Goal: Find specific page/section: Find specific page/section

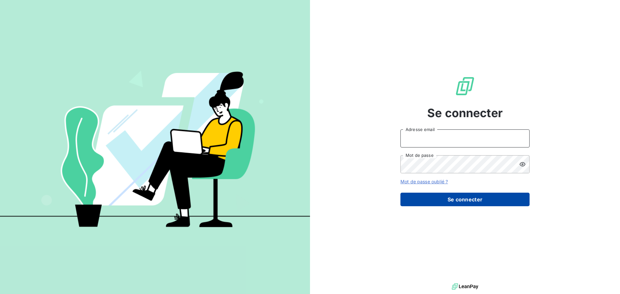
type input "otavio.barberino@gravotech.com"
click at [443, 198] on button "Se connecter" at bounding box center [465, 200] width 129 height 14
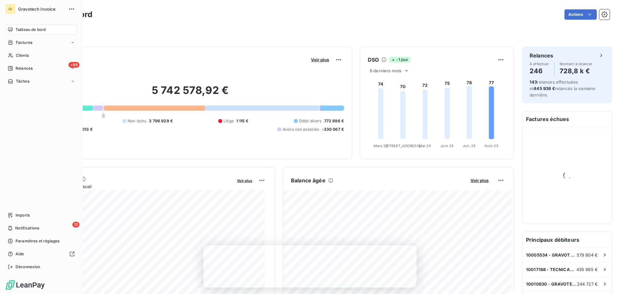
click at [40, 10] on span "Gravotech Invoice" at bounding box center [41, 8] width 47 height 5
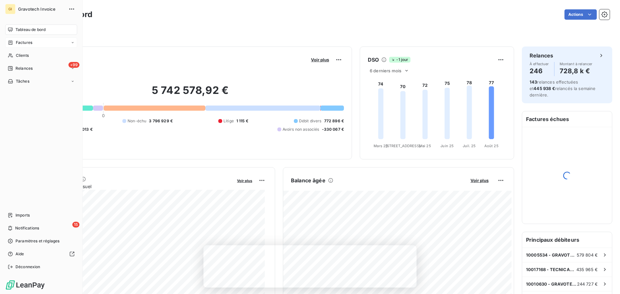
click at [27, 45] on span "Factures" at bounding box center [24, 43] width 16 height 6
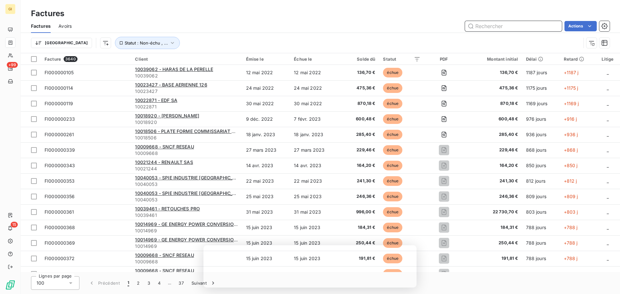
click at [503, 27] on html "GI +99 15 Factures Factures Avoirs Actions Trier Statut : Non-échu , ... Factur…" at bounding box center [310, 147] width 620 height 294
paste input "SI000064300"
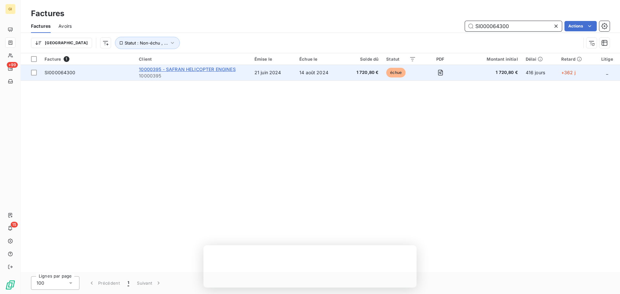
type input "SI000064300"
click at [185, 69] on span "10000395 - SAFRAN HELICOPTER ENGINES" at bounding box center [187, 69] width 97 height 5
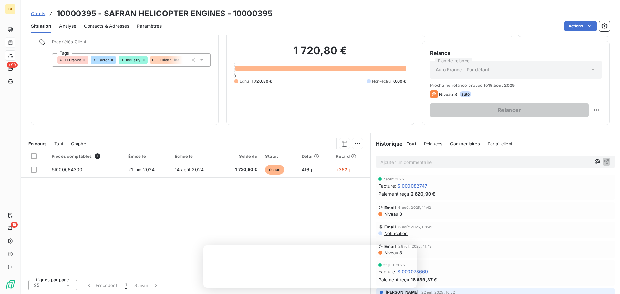
click at [407, 184] on span "SI000082747" at bounding box center [413, 186] width 30 height 7
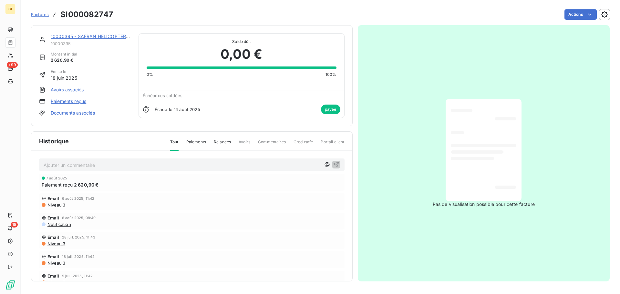
click at [513, 173] on div at bounding box center [484, 150] width 66 height 92
click at [556, 220] on html "GI +99 15 Factures SI000082747 Actions Contact client Créer une tâche 10000395 …" at bounding box center [310, 147] width 620 height 294
click at [608, 16] on button "button" at bounding box center [605, 14] width 10 height 10
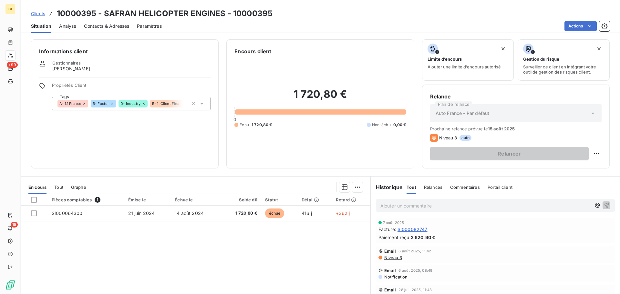
click at [410, 228] on span "SI000082747" at bounding box center [413, 229] width 30 height 7
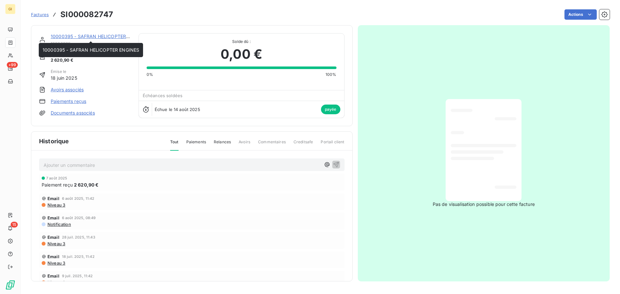
click at [78, 37] on link "10000395 - SAFRAN HELICOPTER ENGINES" at bounding box center [99, 36] width 97 height 5
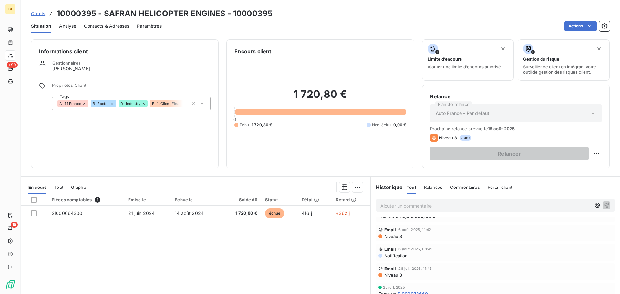
scroll to position [65, 0]
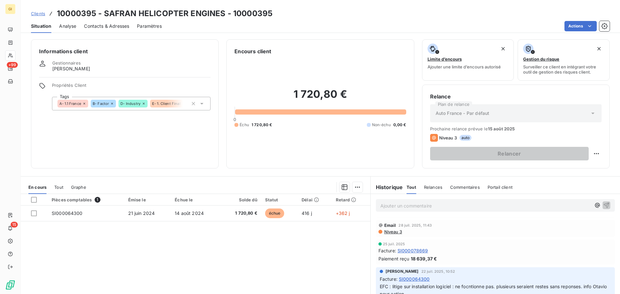
click at [413, 280] on span "SI000064300" at bounding box center [414, 279] width 31 height 7
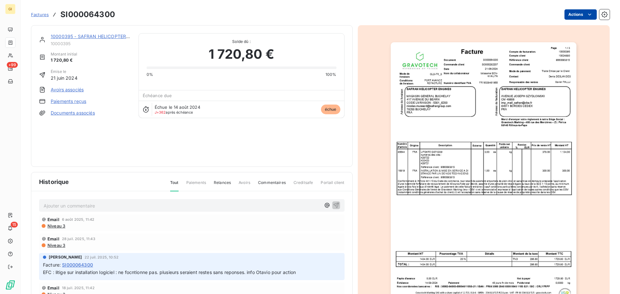
click at [585, 17] on html "GI +99 15 Factures SI000064300 Actions 10000395 - SAFRAN HELICOPTER ENGINES 100…" at bounding box center [310, 147] width 620 height 294
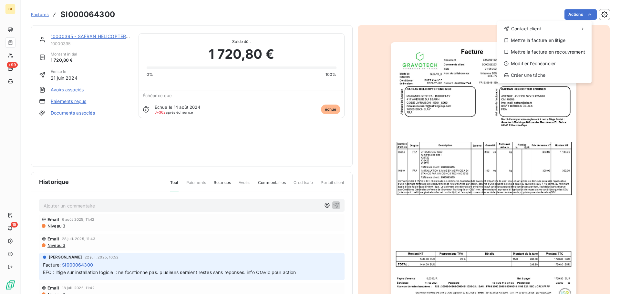
click at [484, 194] on html "GI +99 15 Factures SI000064300 Actions Contact client Mettre la facture en liti…" at bounding box center [310, 147] width 620 height 294
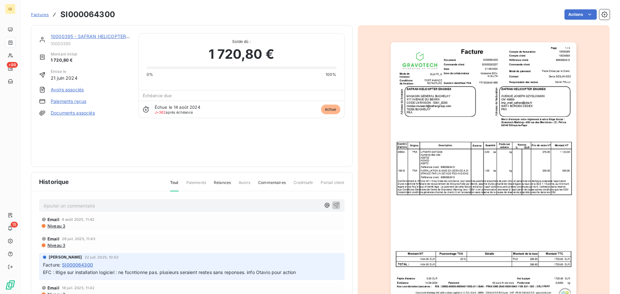
click at [492, 178] on img "button" at bounding box center [484, 173] width 186 height 263
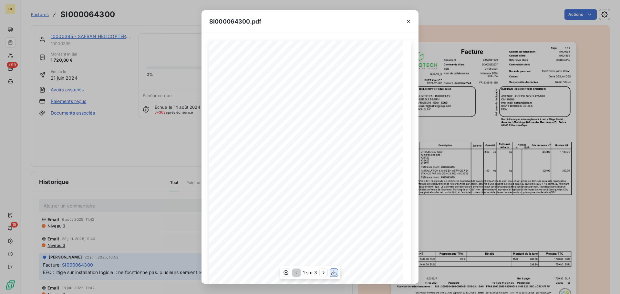
click at [334, 275] on icon "button" at bounding box center [334, 273] width 6 height 6
drag, startPoint x: 408, startPoint y: 23, endPoint x: 362, endPoint y: 19, distance: 45.4
click at [408, 23] on icon "button" at bounding box center [408, 21] width 6 height 6
